Goal: Task Accomplishment & Management: Manage account settings

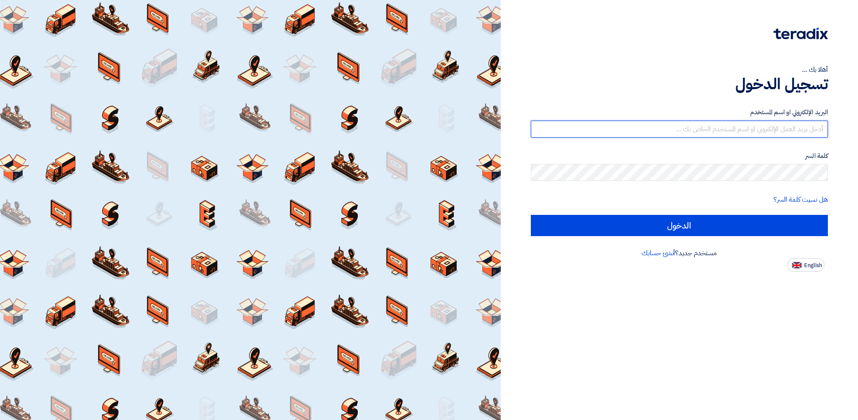
type input "[PERSON_NAME][EMAIL_ADDRESS][PERSON_NAME][DOMAIN_NAME]"
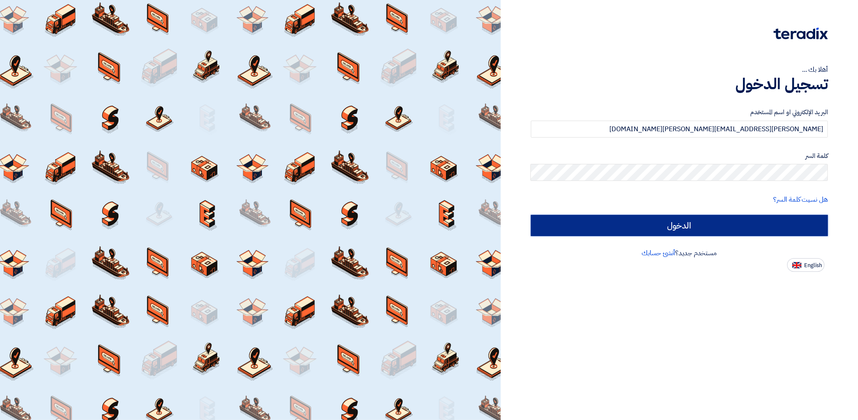
drag, startPoint x: 0, startPoint y: 0, endPoint x: 658, endPoint y: 221, distance: 694.1
click at [658, 221] on input "الدخول" at bounding box center [680, 225] width 298 height 21
type input "Sign in"
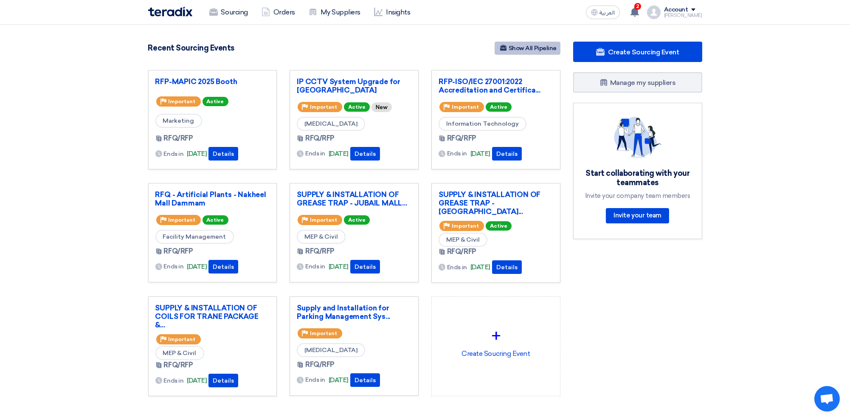
click at [542, 50] on link "Show All Pipeline" at bounding box center [528, 48] width 66 height 13
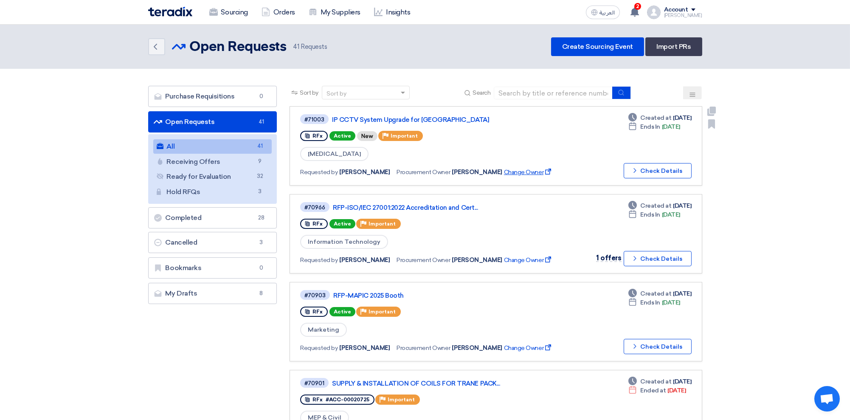
click at [515, 170] on span "Change Owner External link" at bounding box center [528, 172] width 49 height 9
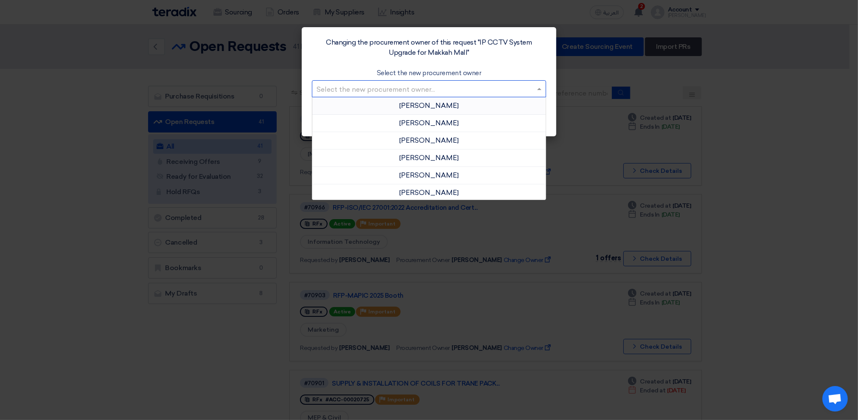
click at [392, 85] on input "text" at bounding box center [425, 89] width 216 height 14
click at [448, 158] on span "[PERSON_NAME]" at bounding box center [428, 158] width 59 height 8
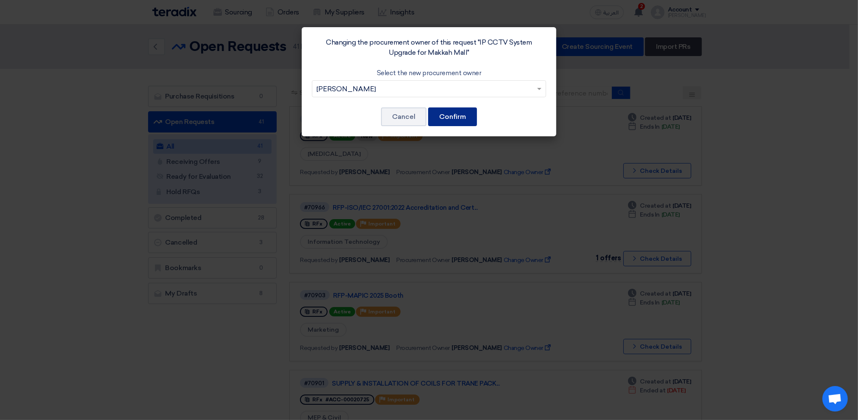
click at [455, 115] on button "Confirm" at bounding box center [452, 116] width 49 height 19
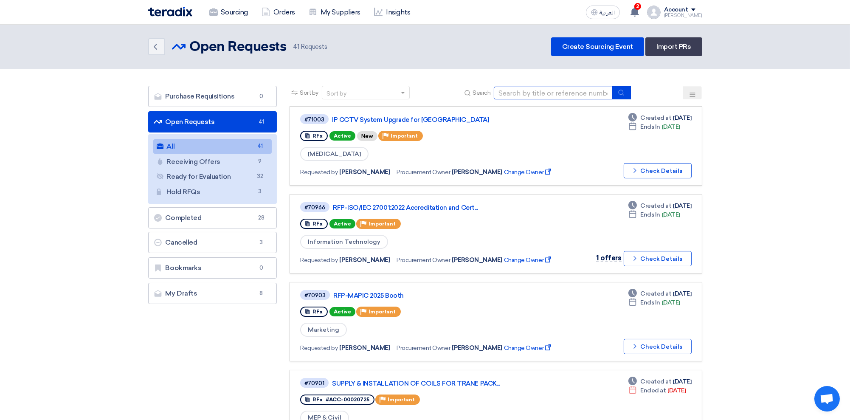
click at [520, 93] on input at bounding box center [553, 93] width 119 height 13
type input "dark"
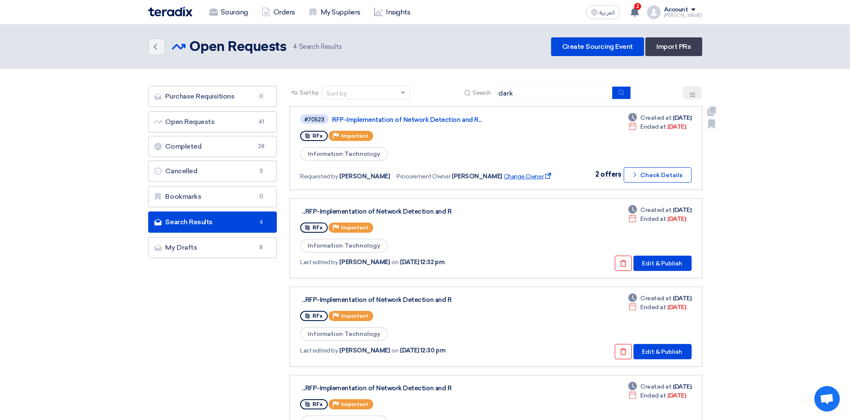
click at [504, 174] on span "Change Owner External link" at bounding box center [528, 176] width 49 height 9
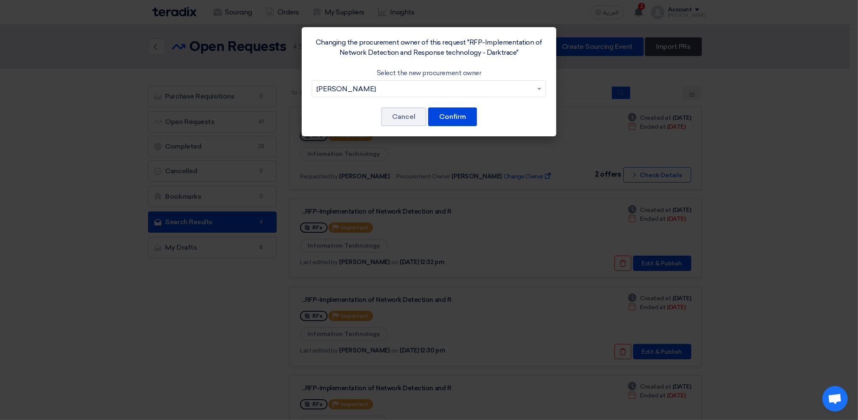
click at [489, 86] on input "text" at bounding box center [425, 89] width 216 height 14
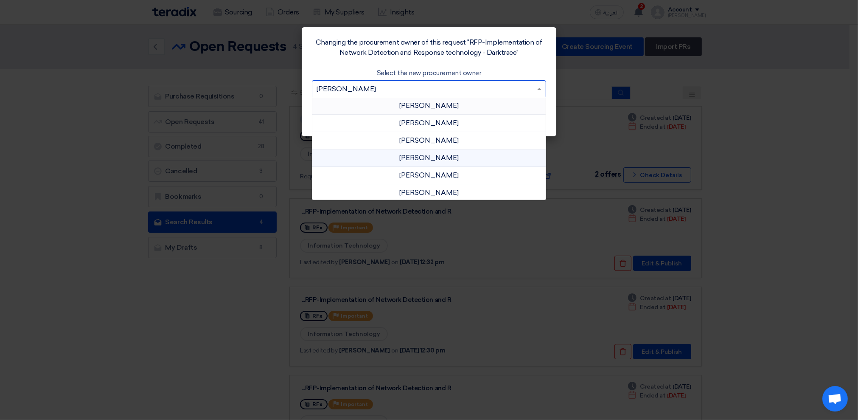
click at [445, 106] on span "[PERSON_NAME]" at bounding box center [428, 105] width 59 height 8
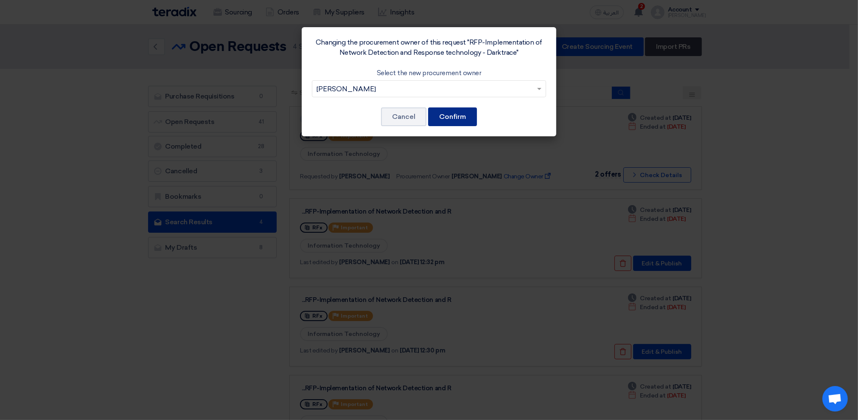
click at [452, 118] on button "Confirm" at bounding box center [452, 116] width 49 height 19
